Goal: Transaction & Acquisition: Download file/media

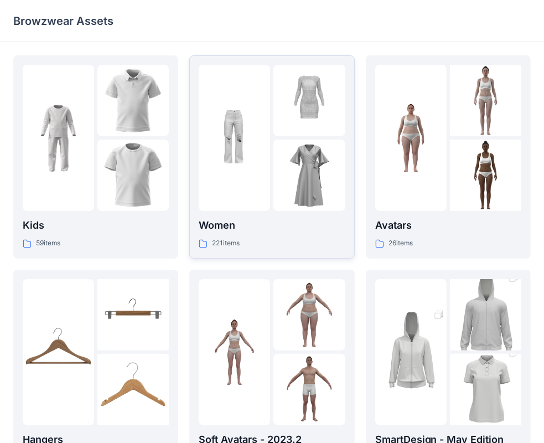
click at [221, 225] on p "Women" at bounding box center [272, 225] width 146 height 15
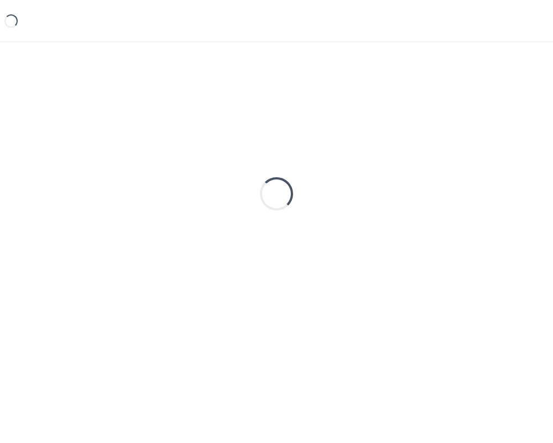
click at [221, 225] on div "Loading..." at bounding box center [276, 193] width 527 height 277
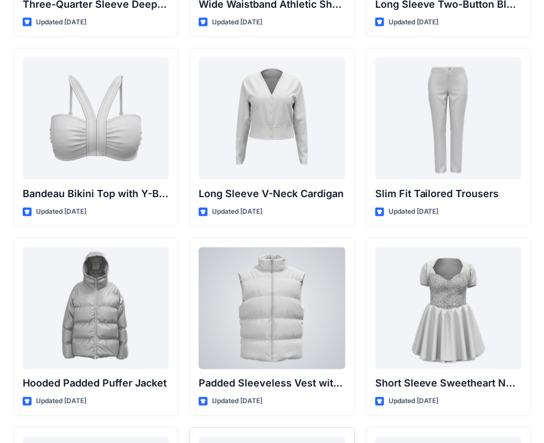
scroll to position [1089, 0]
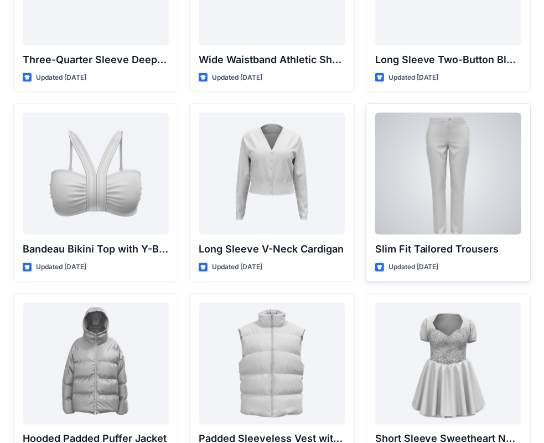
click at [448, 154] on div at bounding box center [448, 174] width 146 height 122
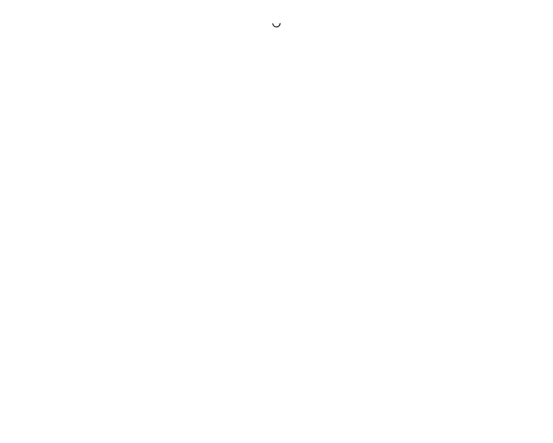
click at [448, 154] on div at bounding box center [276, 221] width 553 height 443
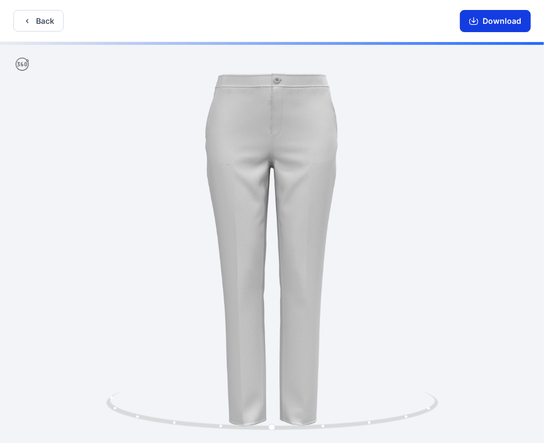
click at [484, 19] on button "Download" at bounding box center [495, 21] width 71 height 22
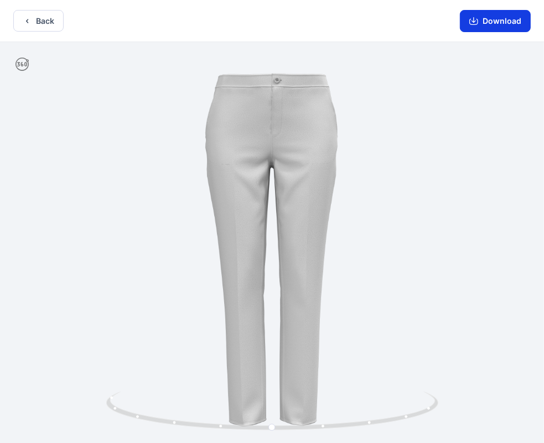
click at [475, 20] on icon "button" at bounding box center [474, 20] width 4 height 6
click at [509, 23] on button "Download" at bounding box center [495, 21] width 71 height 22
click at [488, 23] on button "Download" at bounding box center [495, 21] width 71 height 22
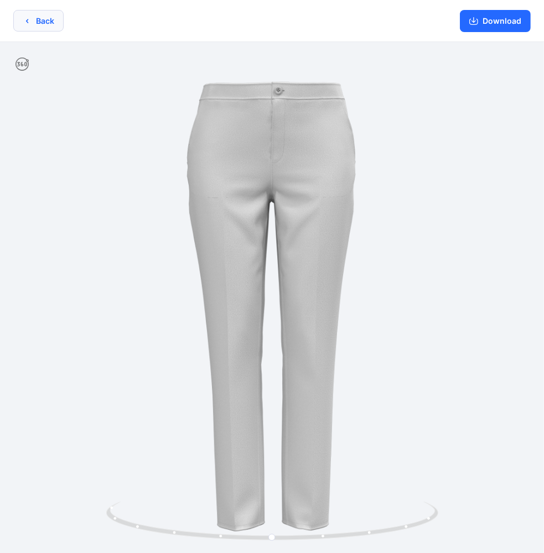
click at [25, 22] on icon "button" at bounding box center [27, 21] width 9 height 9
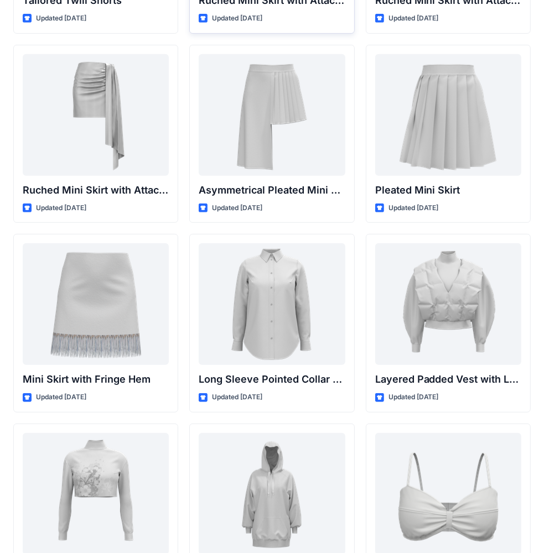
scroll to position [3265, 0]
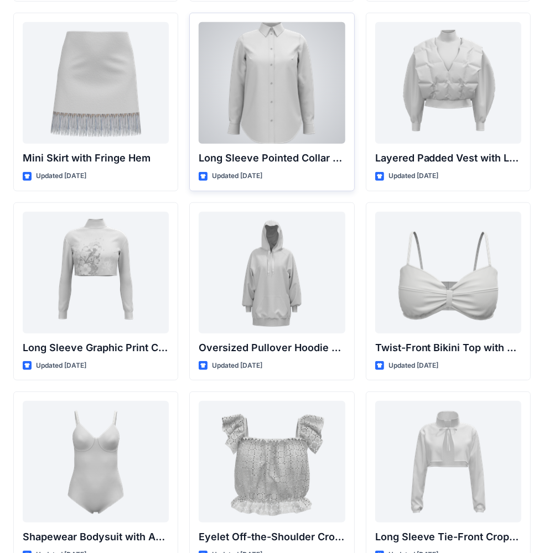
click at [272, 99] on div at bounding box center [272, 83] width 146 height 122
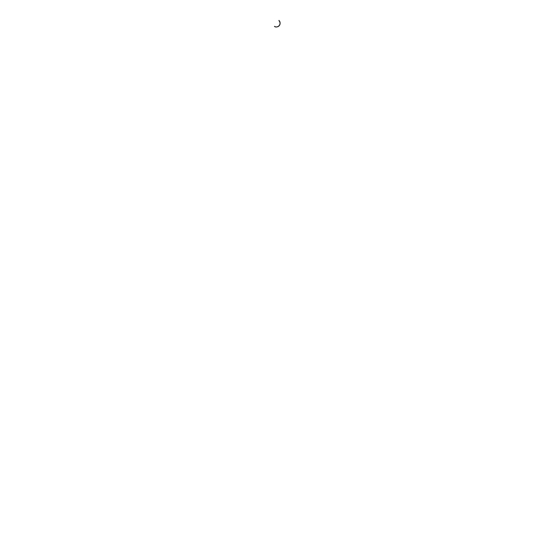
click at [272, 99] on div at bounding box center [276, 276] width 553 height 553
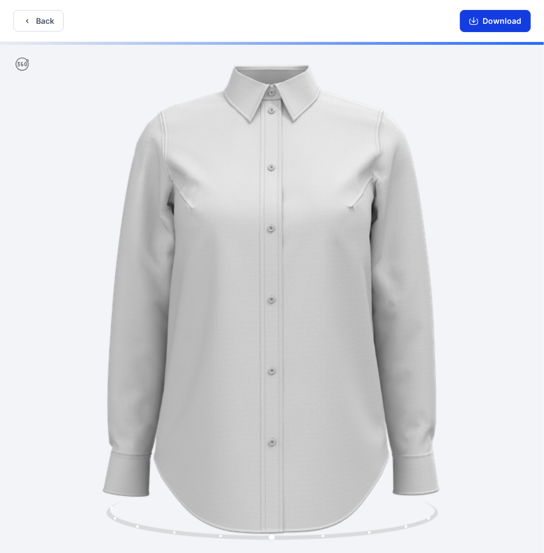
click at [498, 21] on button "Download" at bounding box center [495, 21] width 71 height 22
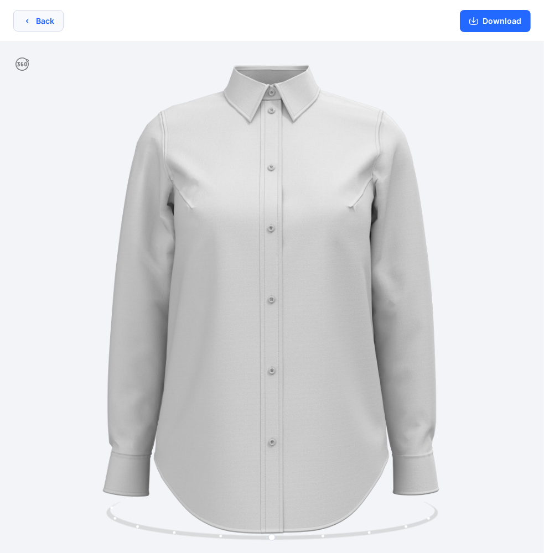
click at [29, 22] on icon "button" at bounding box center [27, 21] width 9 height 9
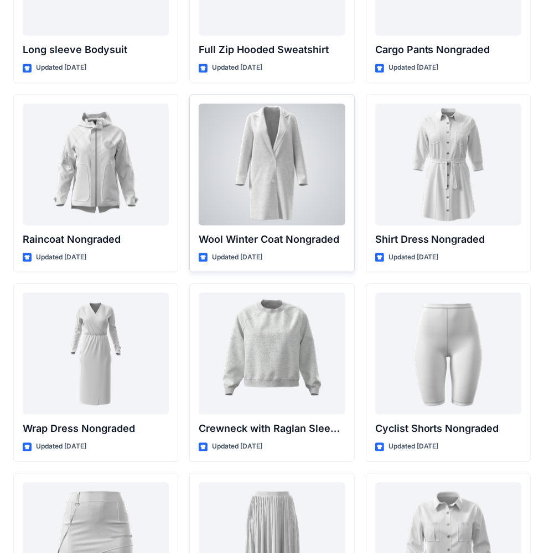
scroll to position [9464, 0]
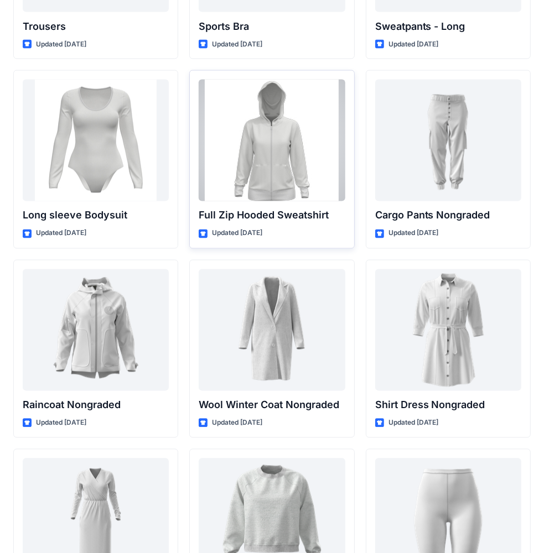
click at [275, 135] on div at bounding box center [272, 141] width 146 height 122
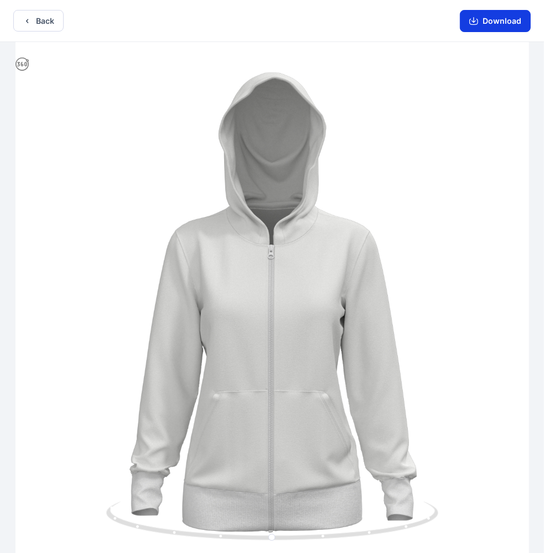
click at [500, 19] on button "Download" at bounding box center [495, 21] width 71 height 22
click at [510, 20] on button "Download" at bounding box center [495, 21] width 71 height 22
click at [40, 21] on button "Back" at bounding box center [38, 21] width 50 height 22
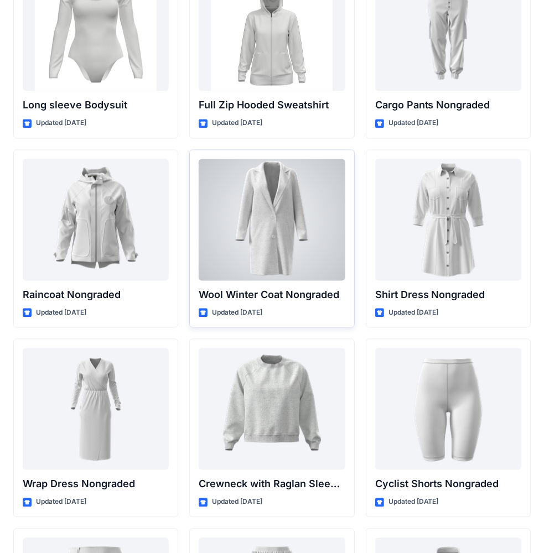
scroll to position [9686, 0]
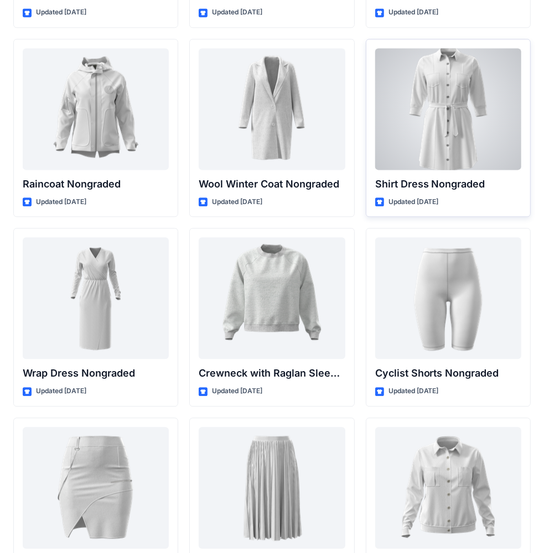
click at [455, 108] on div at bounding box center [448, 109] width 146 height 122
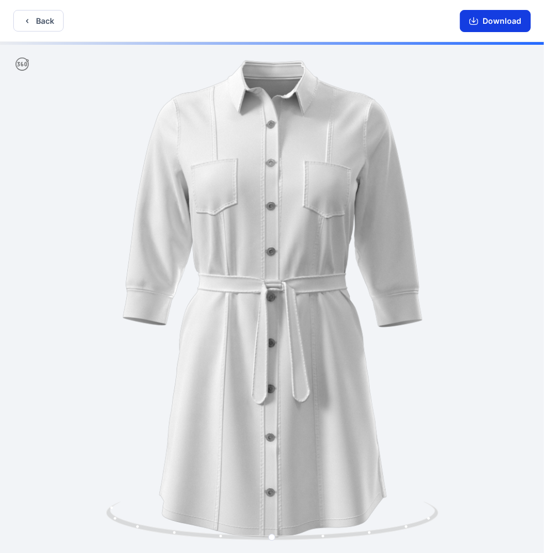
click at [500, 16] on button "Download" at bounding box center [495, 21] width 71 height 22
click at [500, 25] on button "Download" at bounding box center [495, 21] width 71 height 22
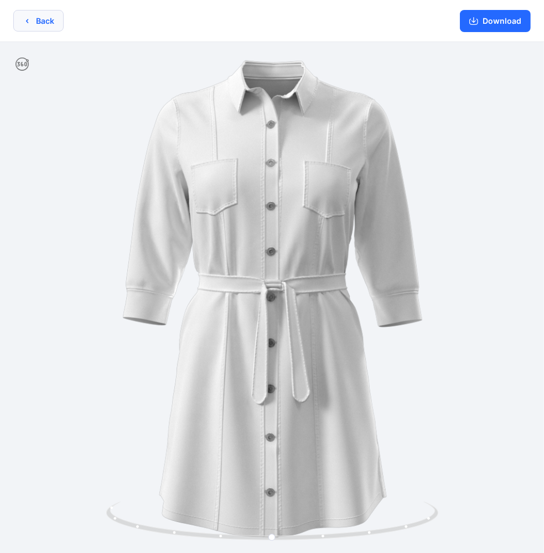
click at [27, 20] on icon "button" at bounding box center [27, 21] width 2 height 4
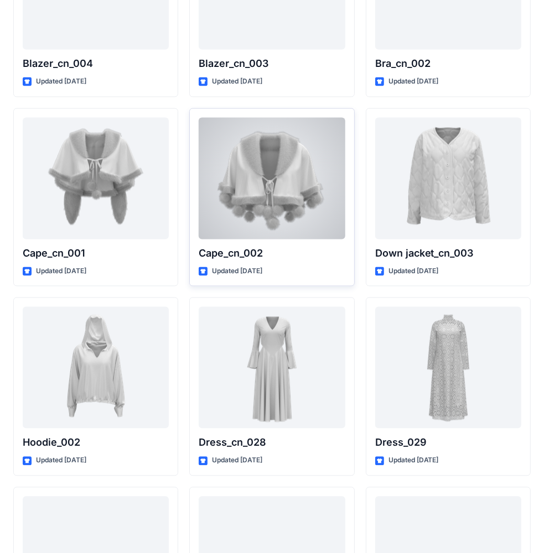
scroll to position [6883, 0]
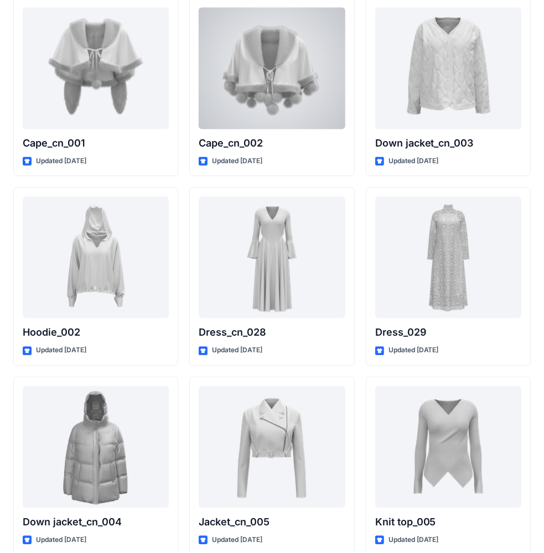
click at [285, 81] on div at bounding box center [272, 68] width 146 height 122
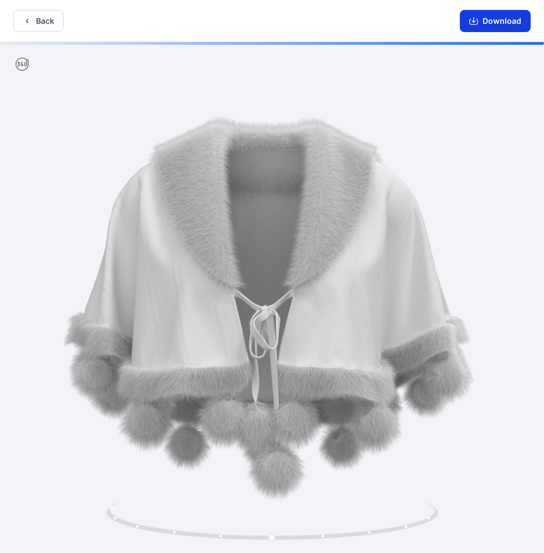
click at [504, 18] on button "Download" at bounding box center [495, 21] width 71 height 22
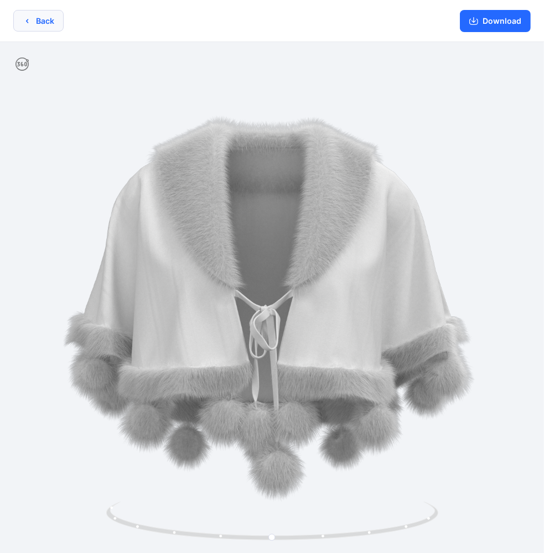
click at [25, 21] on icon "button" at bounding box center [27, 21] width 9 height 9
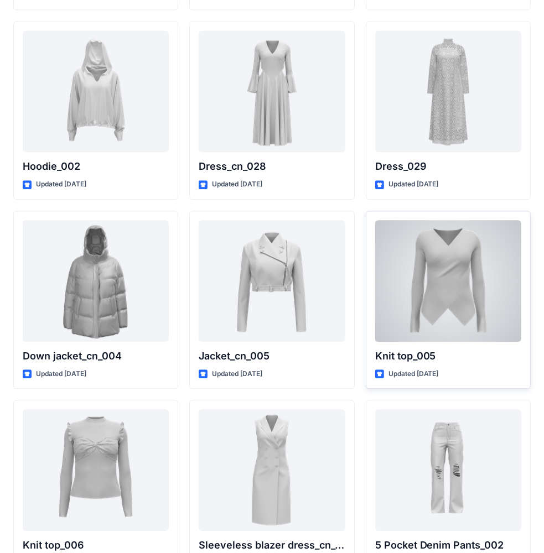
scroll to position [7160, 0]
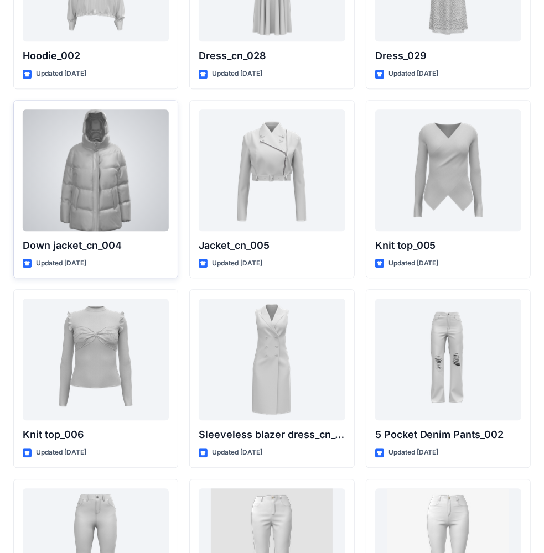
click at [82, 177] on div at bounding box center [96, 171] width 146 height 122
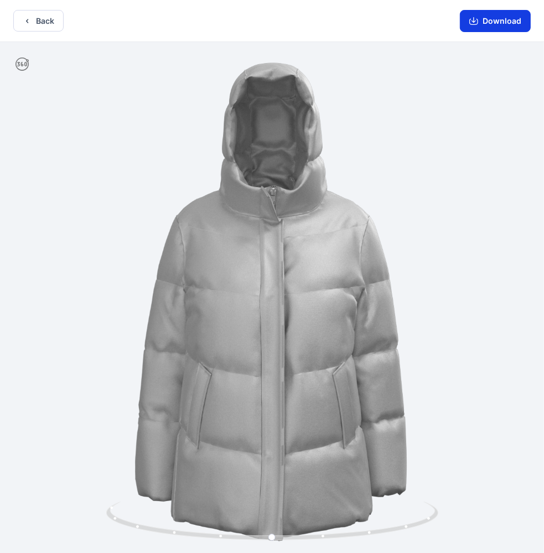
drag, startPoint x: 507, startPoint y: 20, endPoint x: 496, endPoint y: 20, distance: 10.5
click at [506, 20] on button "Download" at bounding box center [495, 21] width 71 height 22
click at [487, 19] on button "Download" at bounding box center [495, 21] width 71 height 22
click at [483, 18] on button "Download" at bounding box center [495, 21] width 71 height 22
